Goal: Information Seeking & Learning: Find specific fact

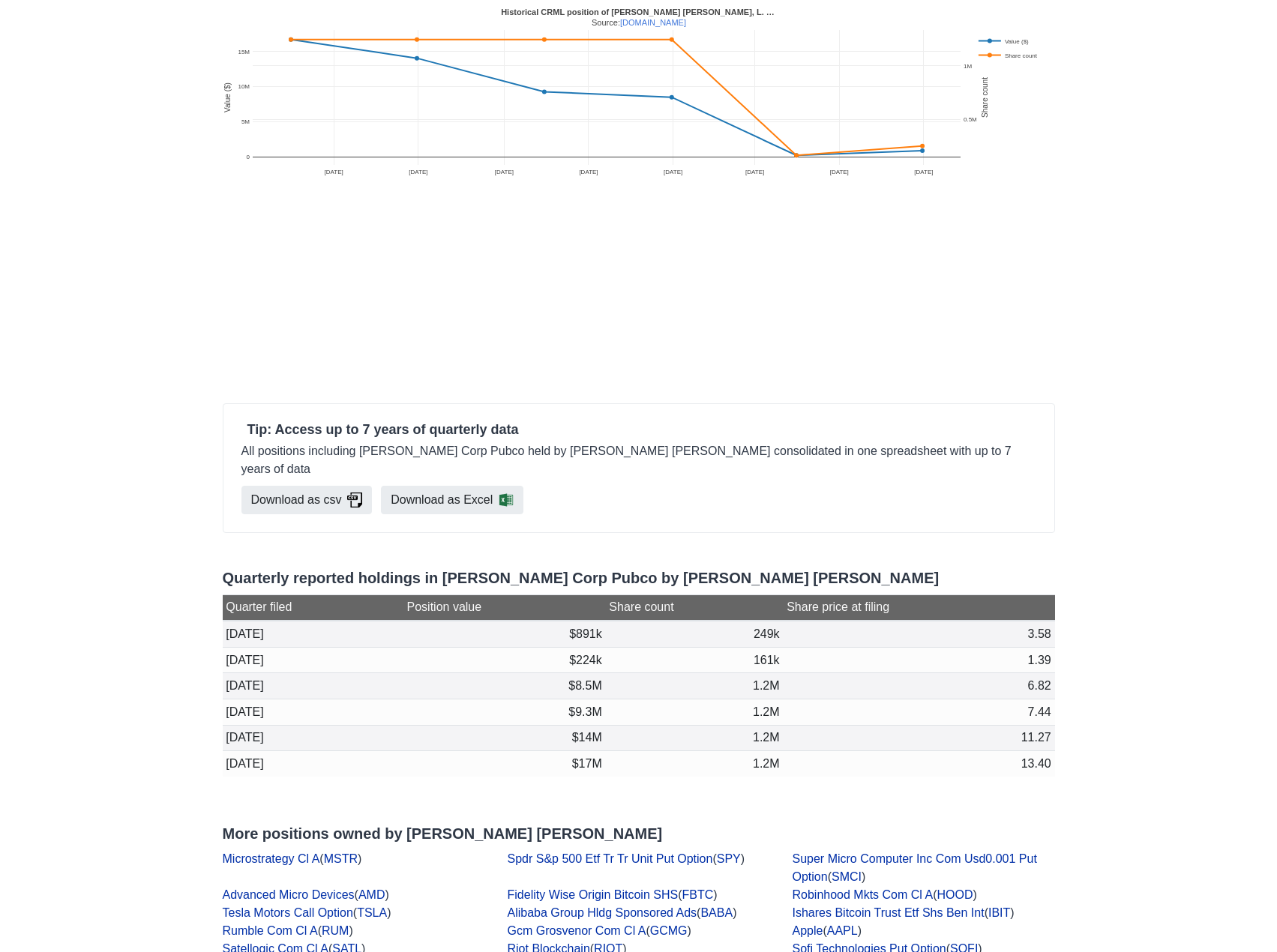
scroll to position [450, 0]
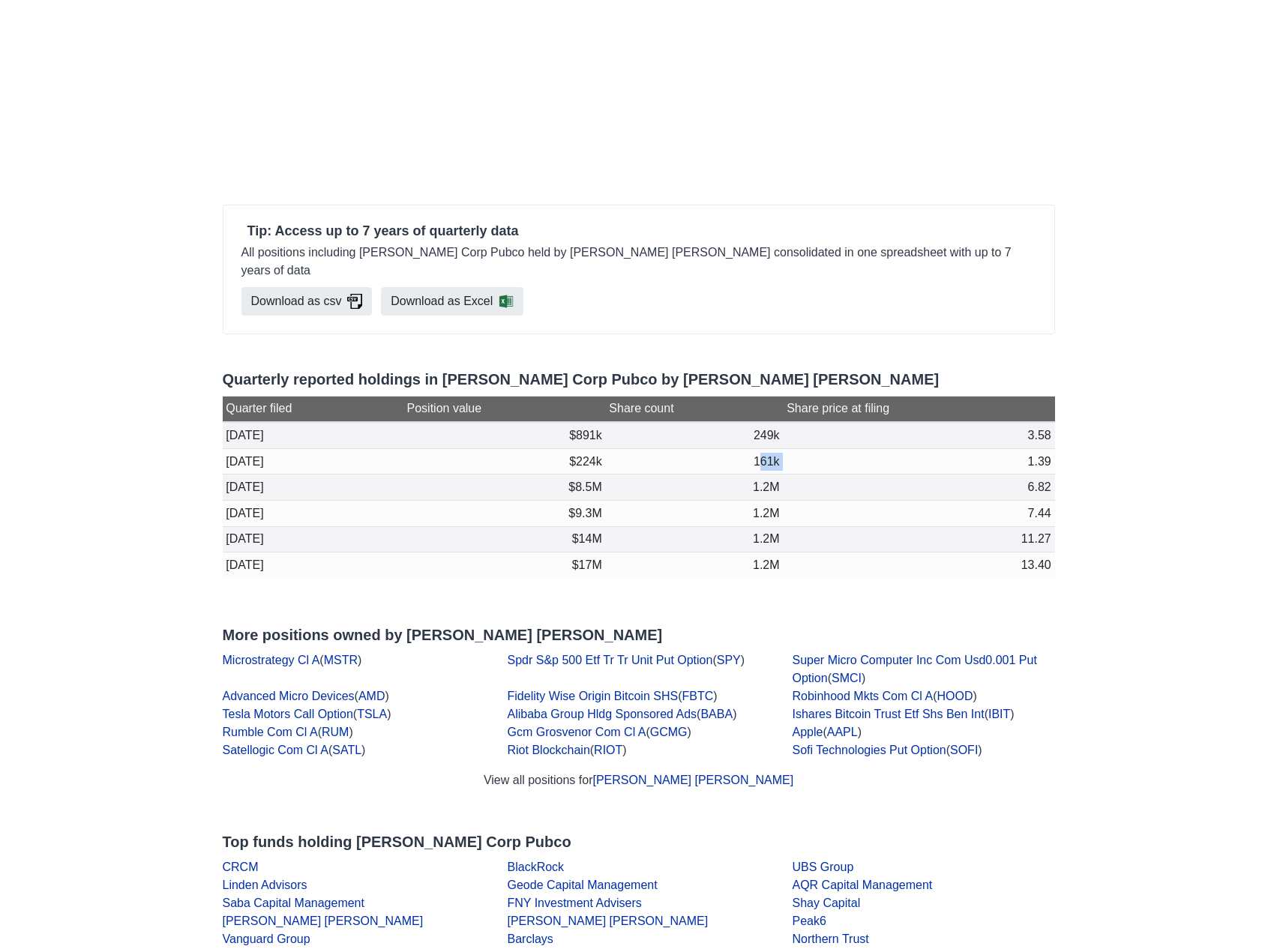
drag, startPoint x: 754, startPoint y: 411, endPoint x: 789, endPoint y: 412, distance: 35.0
click at [789, 448] on tr "[DATE] $224k 161k 1.39" at bounding box center [638, 461] width 832 height 26
click at [762, 422] on td "249k" at bounding box center [694, 435] width 177 height 26
drag, startPoint x: 750, startPoint y: 390, endPoint x: 792, endPoint y: 392, distance: 42.0
click at [792, 422] on tr "[DATE] $891k 249k 3.58" at bounding box center [638, 435] width 832 height 26
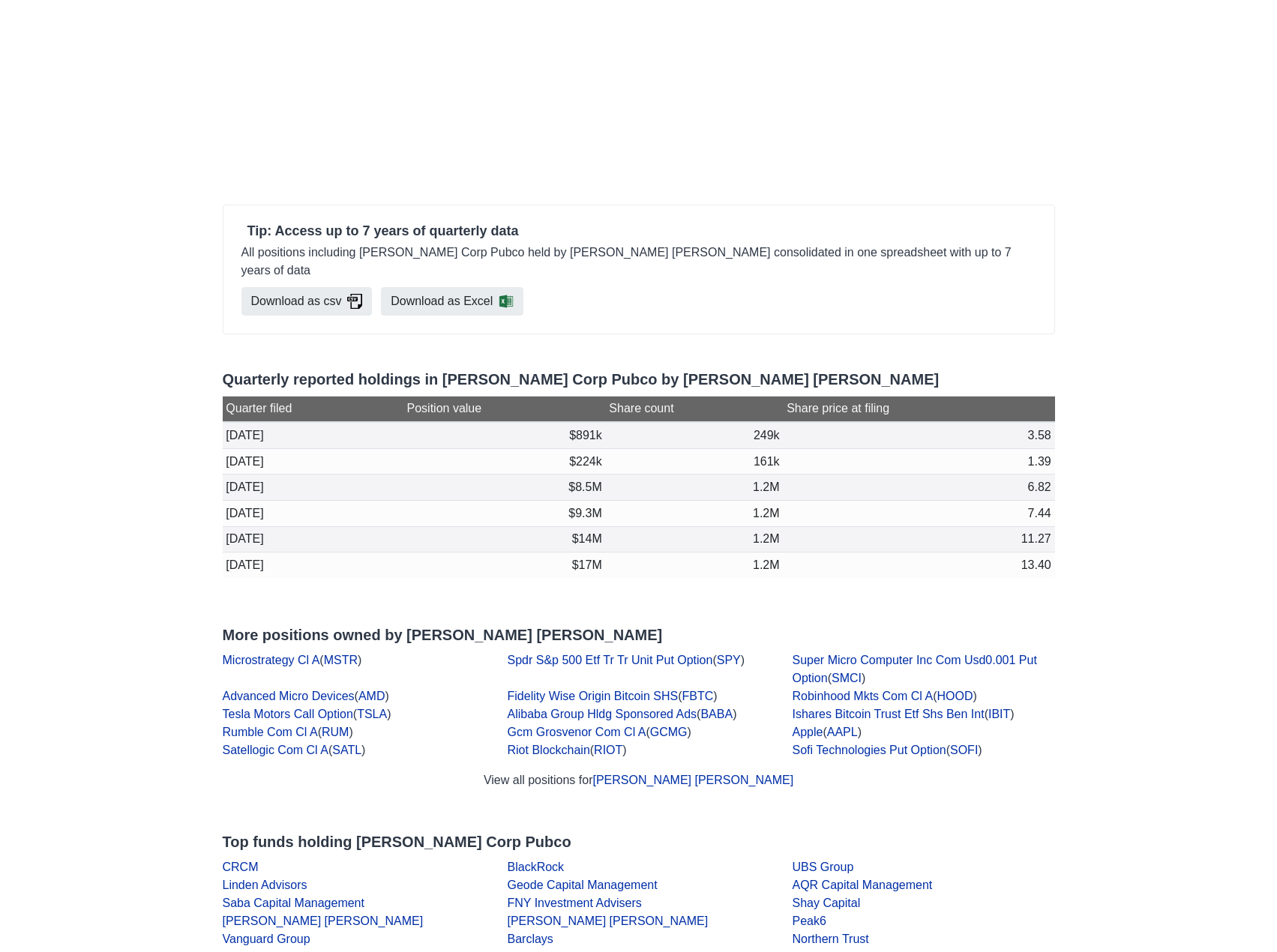
click at [758, 448] on td "161k" at bounding box center [694, 461] width 177 height 26
drag, startPoint x: 759, startPoint y: 416, endPoint x: 801, endPoint y: 429, distance: 44.0
click at [801, 429] on tbody "[DATE] $891k 249k 3.58 [DATE] $224k 161k 1.39 [DATE] $8.5M 1.2M 6.82 [DATE] $9.…" at bounding box center [638, 500] width 832 height 156
click at [393, 396] on th "Quarter filed" at bounding box center [313, 408] width 181 height 26
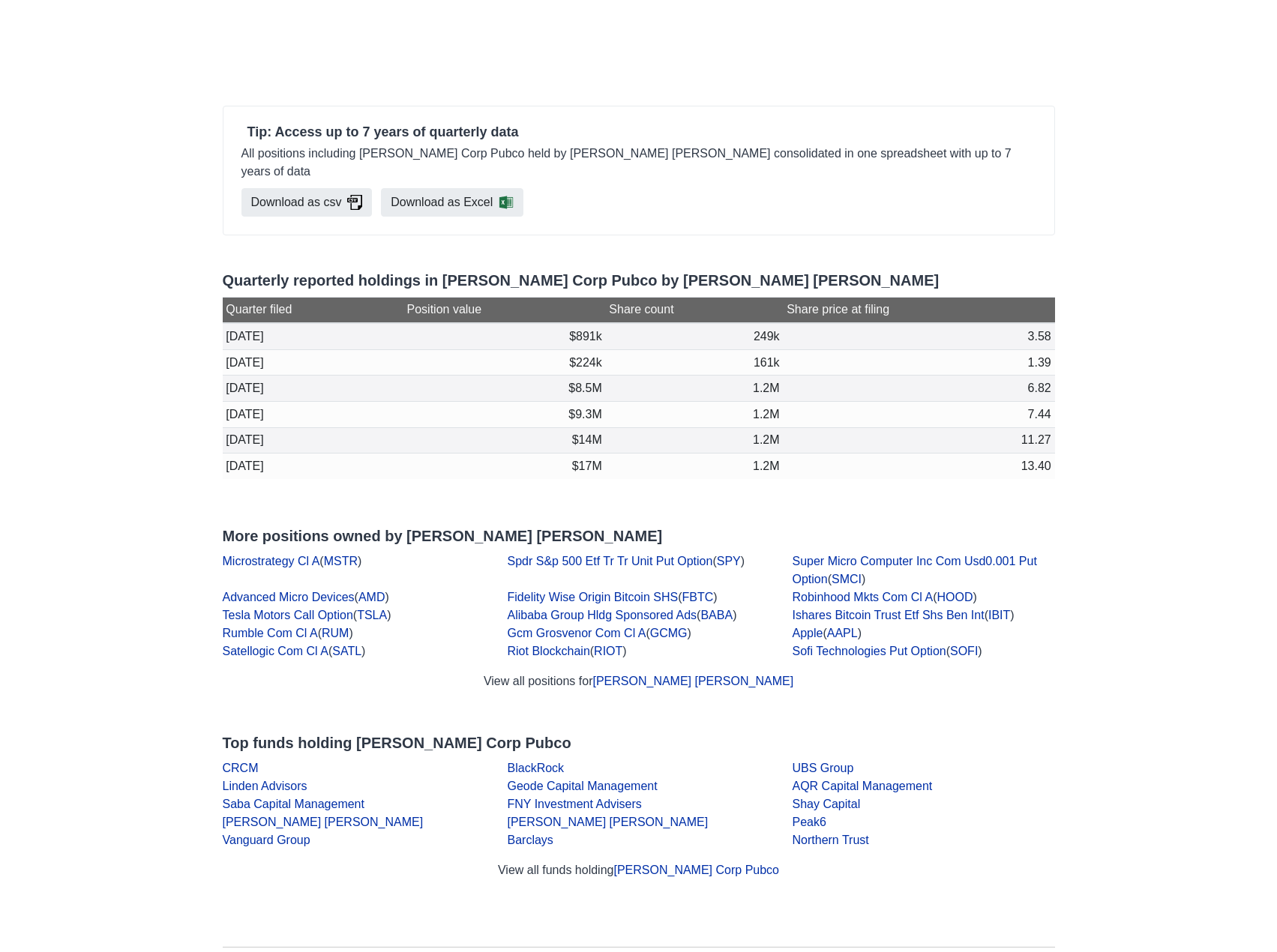
scroll to position [519, 0]
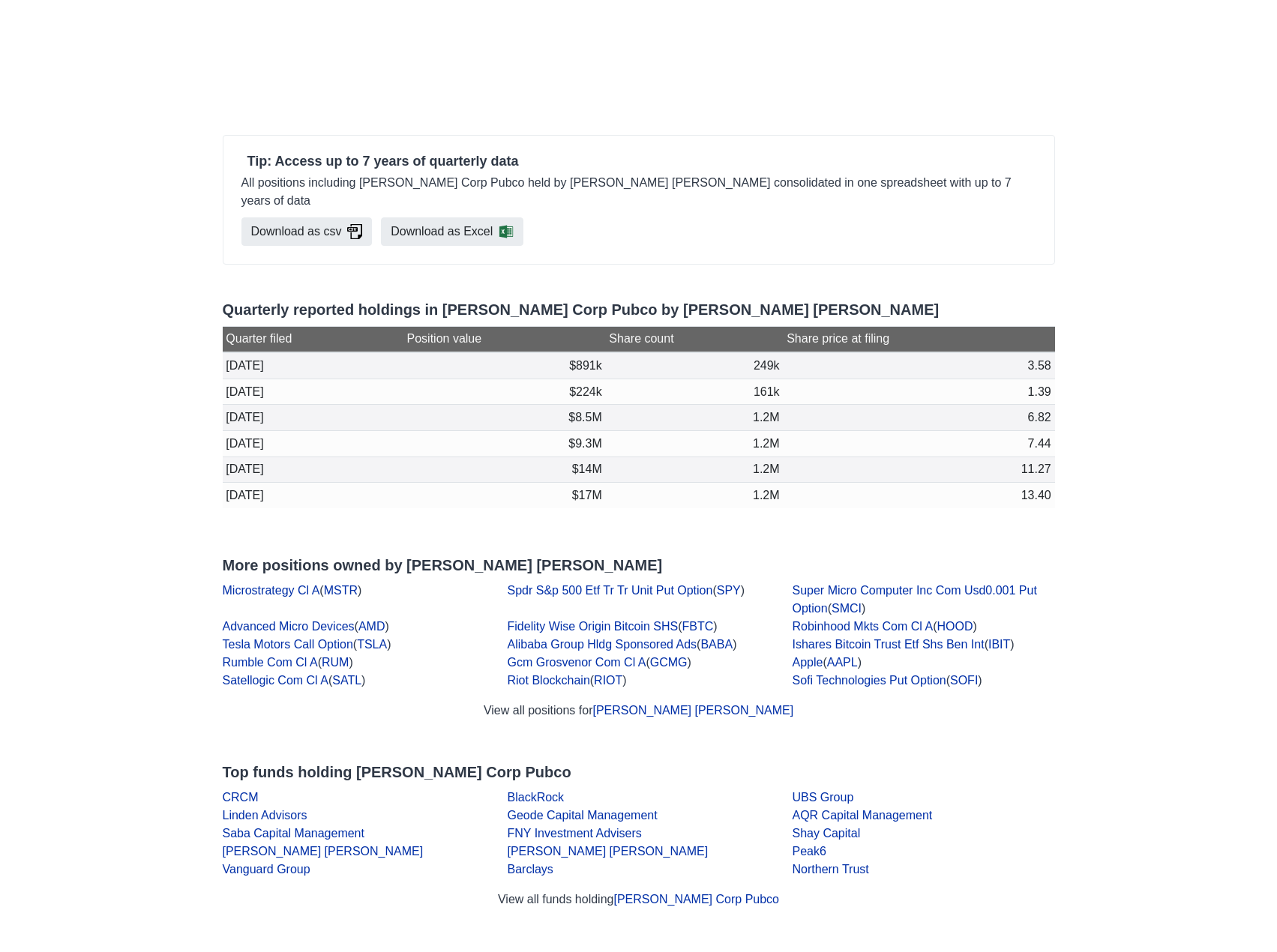
click at [642, 326] on th "Share count" at bounding box center [694, 339] width 177 height 26
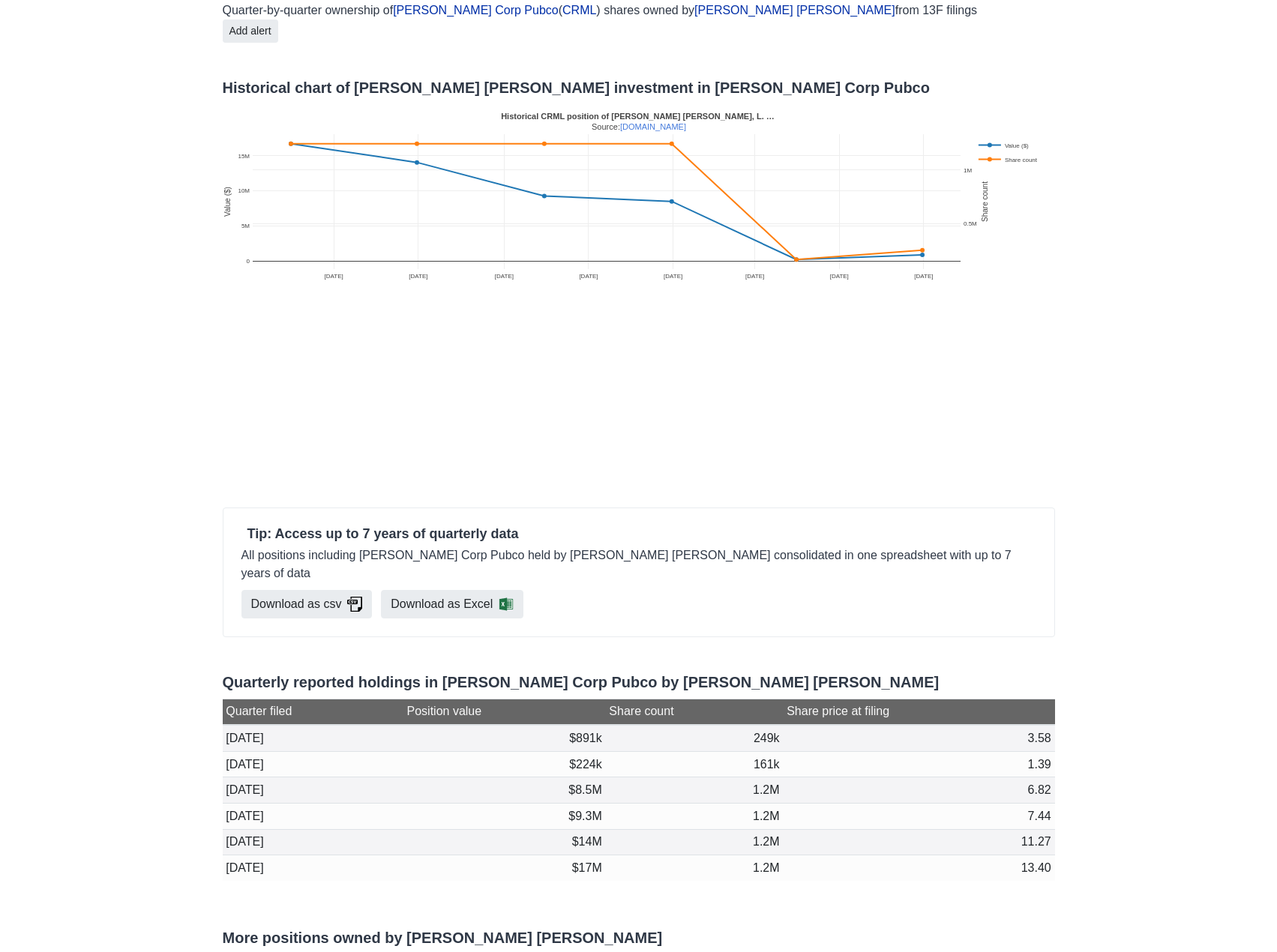
scroll to position [145, 0]
